Goal: Information Seeking & Learning: Learn about a topic

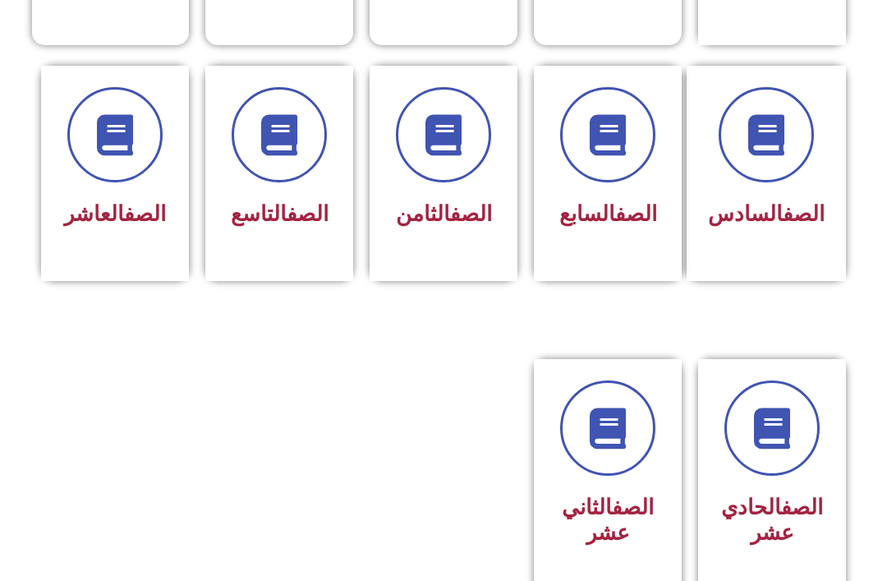
scroll to position [659, 0]
click at [99, 226] on span "الصف العاشر" at bounding box center [115, 213] width 102 height 25
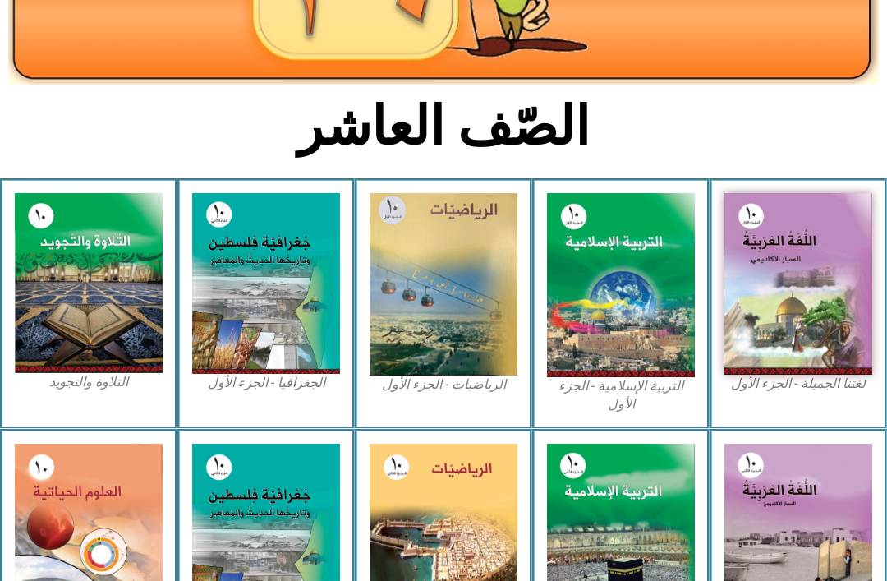
scroll to position [307, 0]
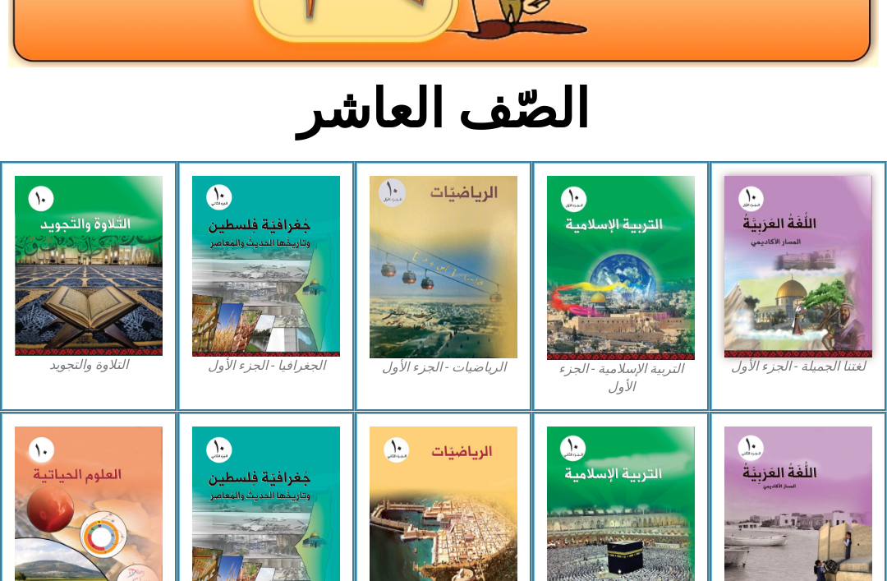
click at [630, 325] on img at bounding box center [621, 268] width 148 height 184
